Goal: Information Seeking & Learning: Learn about a topic

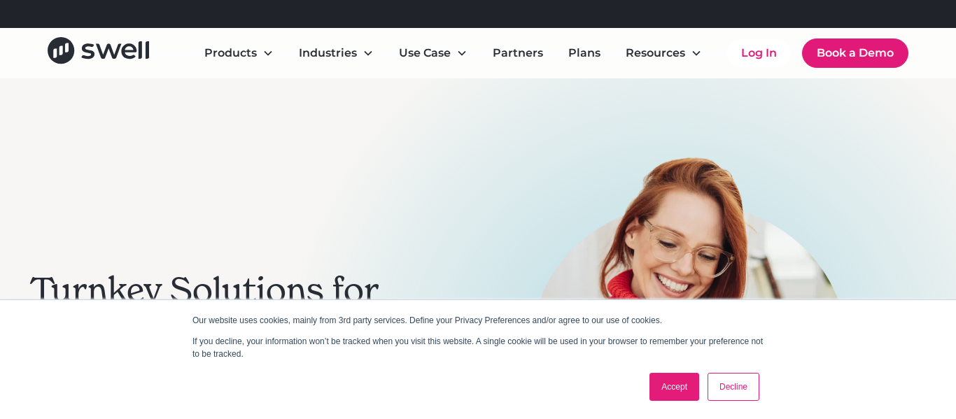
click at [661, 387] on link "Accept" at bounding box center [674, 387] width 50 height 28
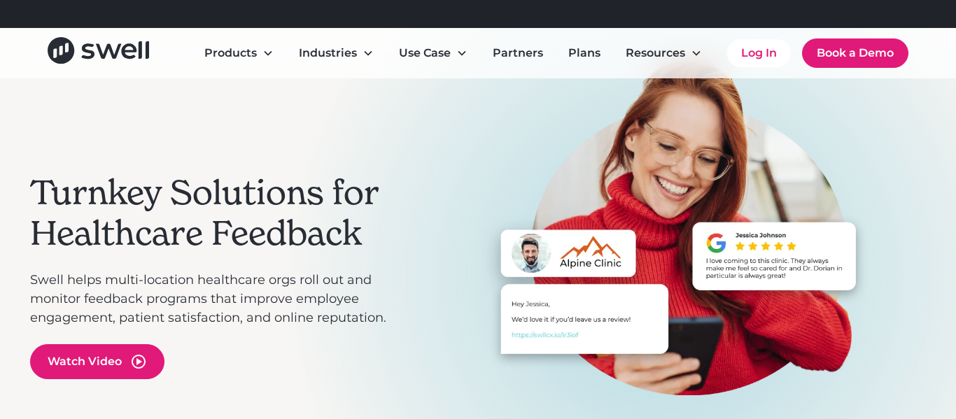
scroll to position [96, 0]
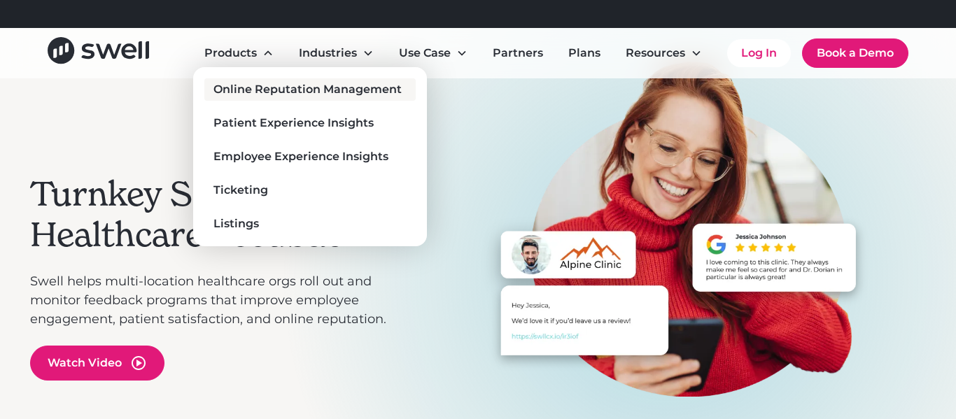
click at [287, 85] on div "Online Reputation Management" at bounding box center [307, 89] width 188 height 17
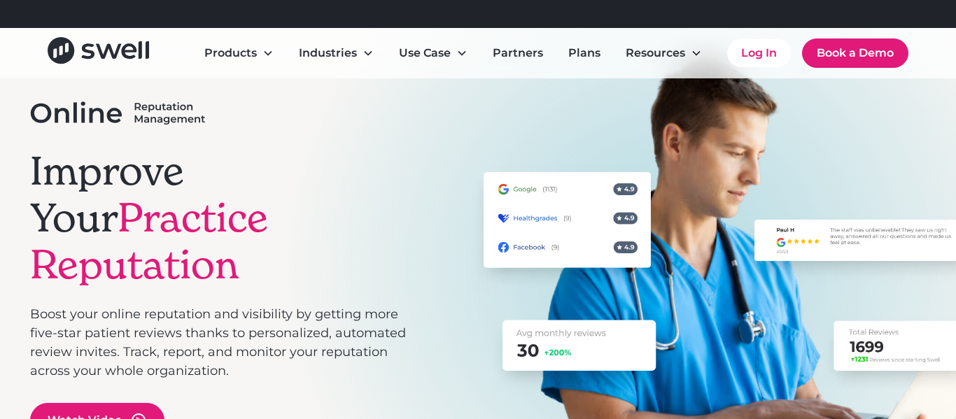
scroll to position [119, 0]
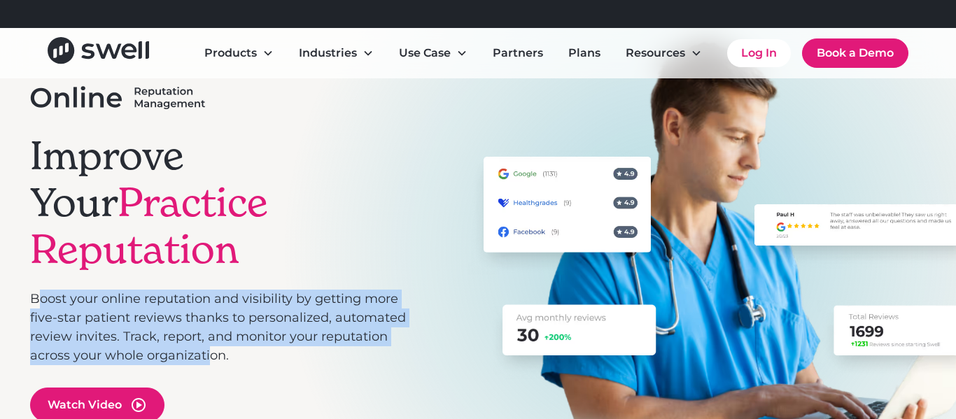
drag, startPoint x: 35, startPoint y: 274, endPoint x: 209, endPoint y: 335, distance: 184.8
click at [209, 335] on p "Boost your online reputation and visibility by getting more five-star patient r…" at bounding box center [218, 328] width 376 height 76
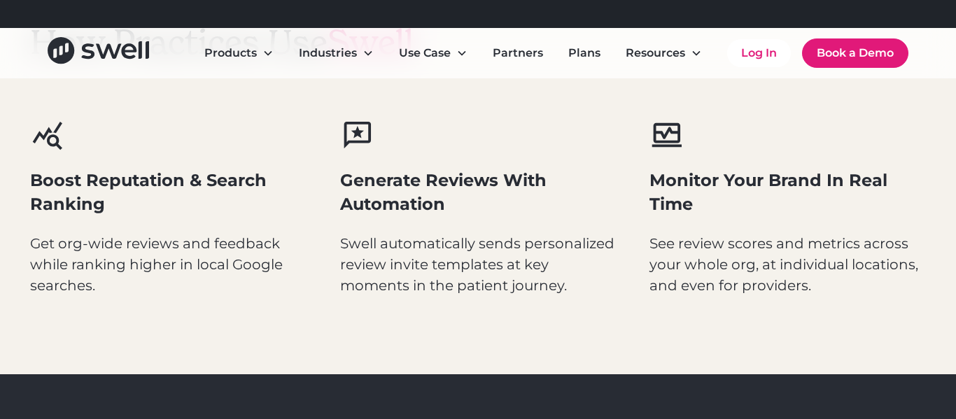
scroll to position [721, 0]
